Goal: Entertainment & Leisure: Browse casually

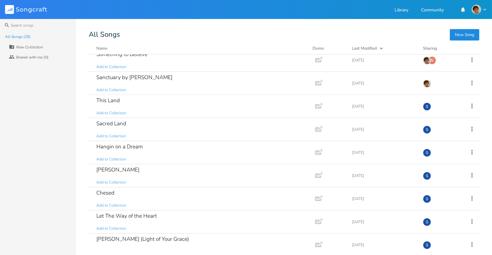
scroll to position [379, 0]
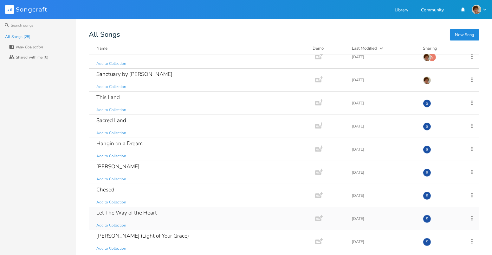
drag, startPoint x: 172, startPoint y: 219, endPoint x: 160, endPoint y: 217, distance: 12.2
click at [160, 217] on div "Let The Way of the Heart Add to Collection" at bounding box center [200, 219] width 208 height 23
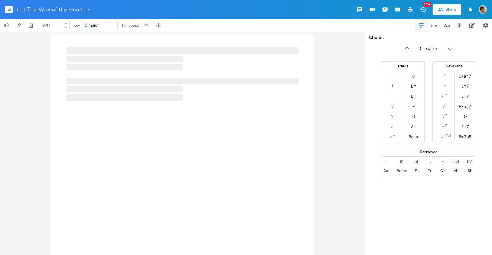
type input "100"
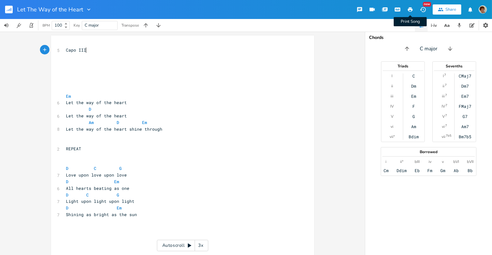
click at [409, 7] on icon "button" at bounding box center [410, 10] width 6 height 6
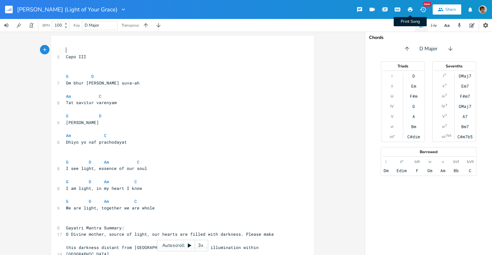
click at [410, 7] on icon "button" at bounding box center [410, 10] width 6 height 6
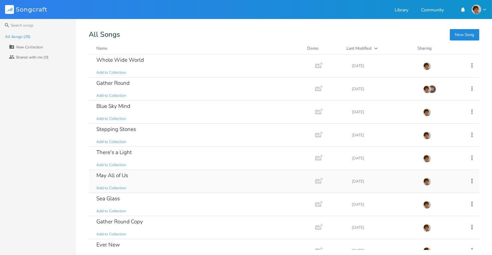
click at [205, 177] on div "May All of Us Add to Collection" at bounding box center [200, 181] width 208 height 23
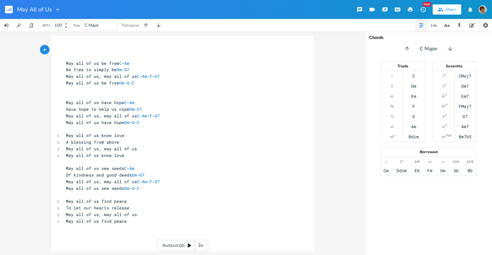
click at [409, 7] on icon "button" at bounding box center [410, 10] width 6 height 6
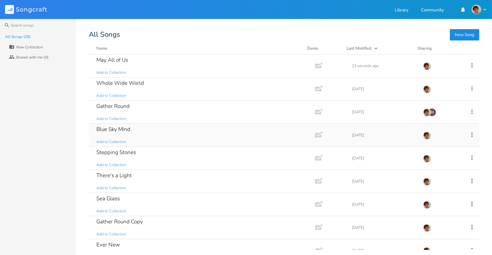
drag, startPoint x: 192, startPoint y: 135, endPoint x: 155, endPoint y: 131, distance: 37.9
click at [155, 131] on div "Blue Sky Mind Add to Collection" at bounding box center [200, 135] width 208 height 23
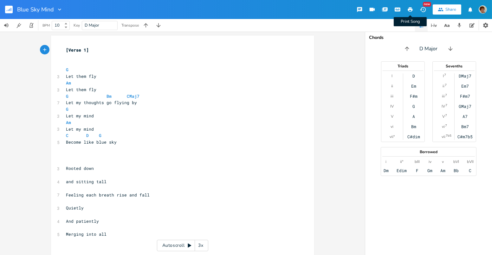
click at [409, 6] on button "Print Song" at bounding box center [410, 9] width 13 height 11
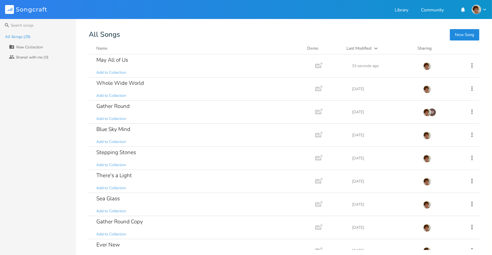
drag, startPoint x: 214, startPoint y: 139, endPoint x: 209, endPoint y: 138, distance: 5.5
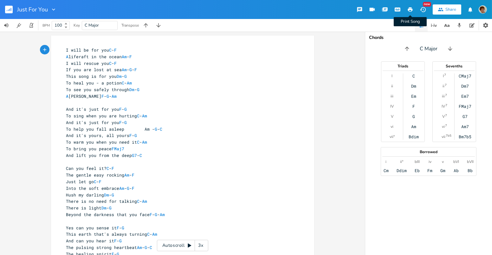
click at [409, 8] on icon "button" at bounding box center [410, 9] width 5 height 4
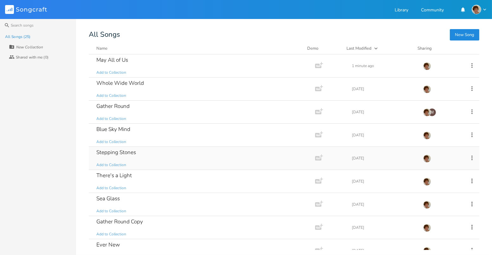
click at [161, 156] on div "Stepping Stones Add to Collection" at bounding box center [200, 158] width 208 height 23
